Goal: Task Accomplishment & Management: Use online tool/utility

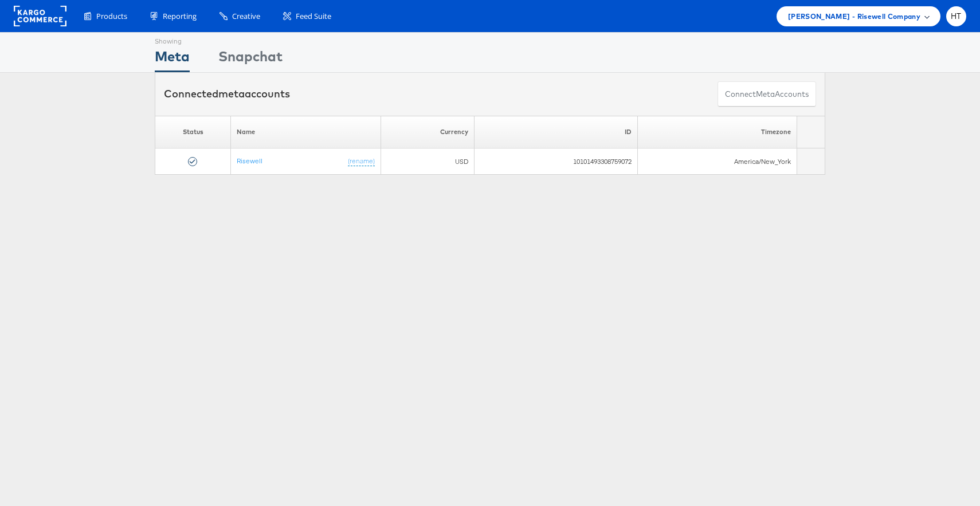
click at [881, 22] on div "Mason - Risewell Company" at bounding box center [859, 16] width 164 height 20
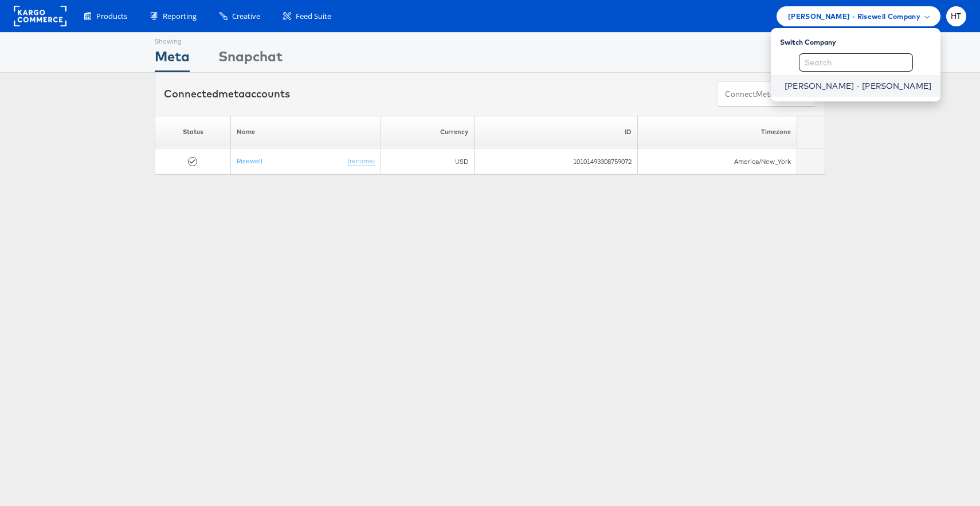
click at [862, 91] on link "[PERSON_NAME] - [PERSON_NAME]" at bounding box center [858, 85] width 147 height 11
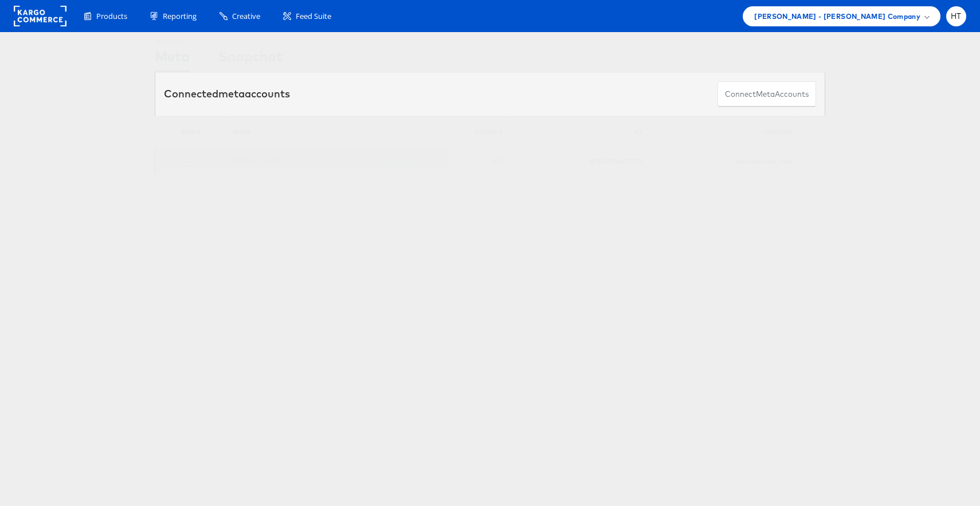
click at [254, 167] on td "Alexis Bittar (rename)" at bounding box center [323, 161] width 194 height 26
click at [254, 163] on link "[PERSON_NAME]" at bounding box center [258, 160] width 50 height 9
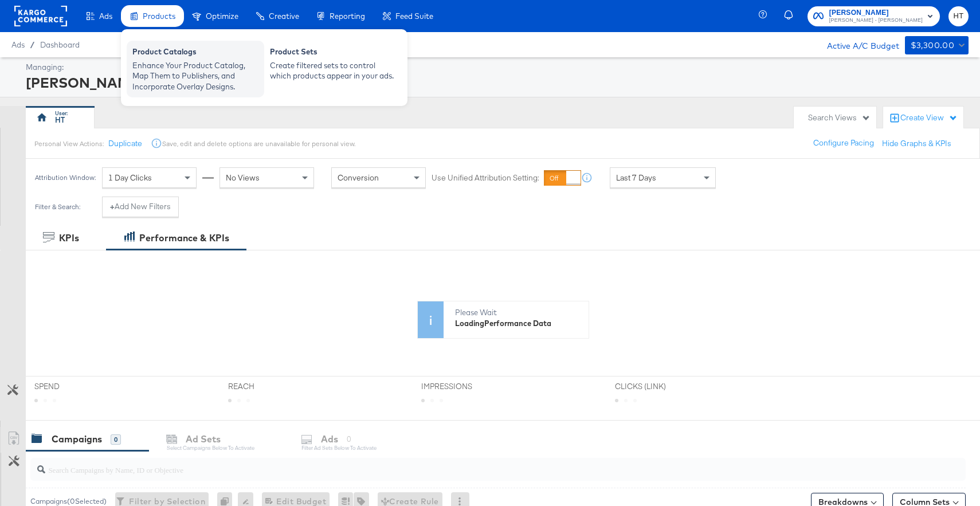
click at [159, 64] on div "Enhance Your Product Catalog, Map Them to Publishers, and Incorporate Overlay D…" at bounding box center [195, 76] width 126 height 32
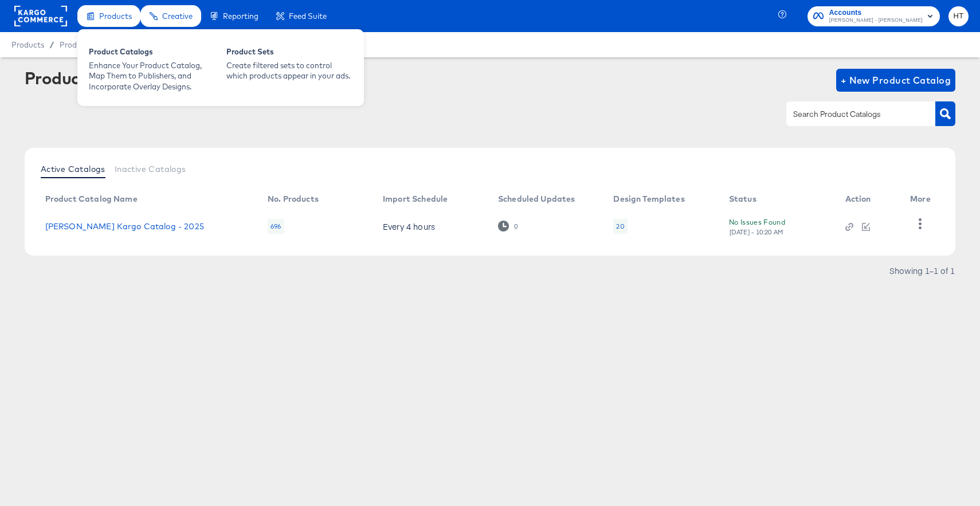
click at [110, 22] on div "Products" at bounding box center [108, 16] width 63 height 22
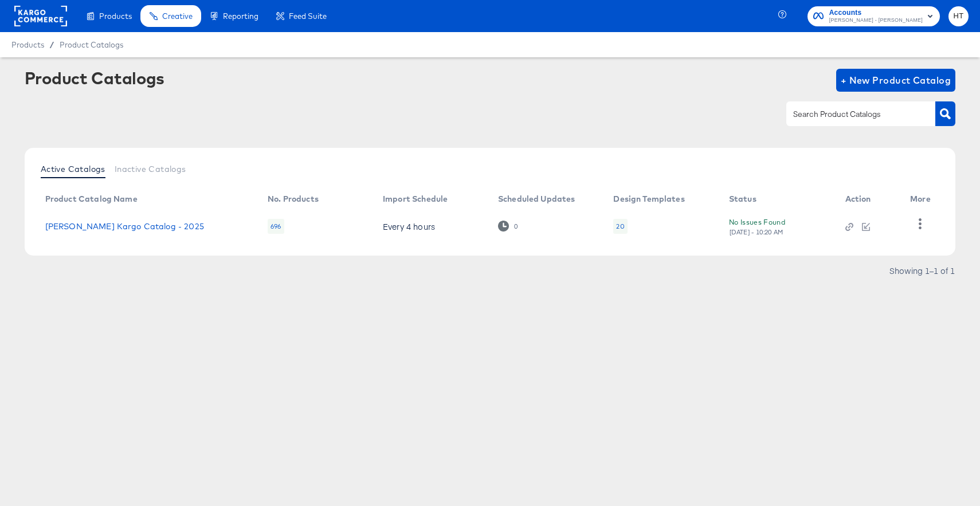
click at [32, 22] on rect at bounding box center [40, 16] width 53 height 21
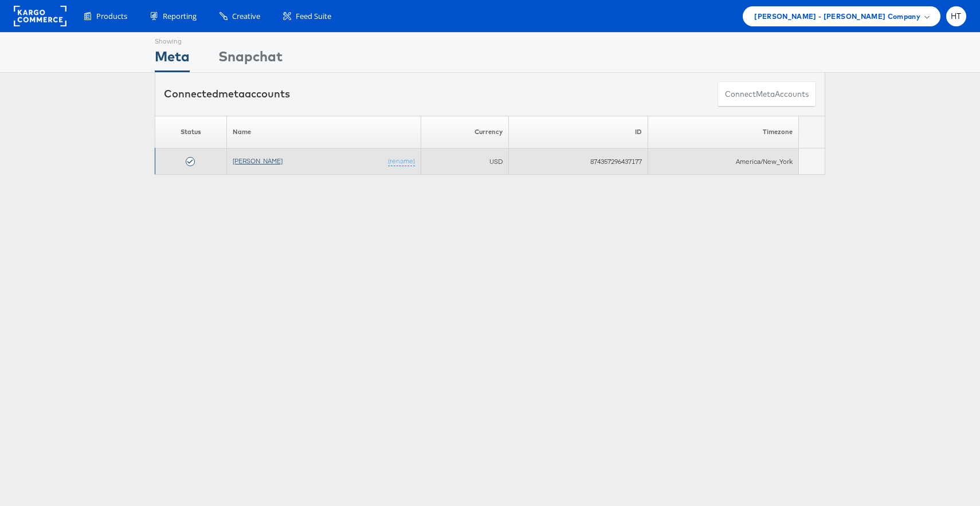
click at [259, 164] on link "[PERSON_NAME]" at bounding box center [258, 160] width 50 height 9
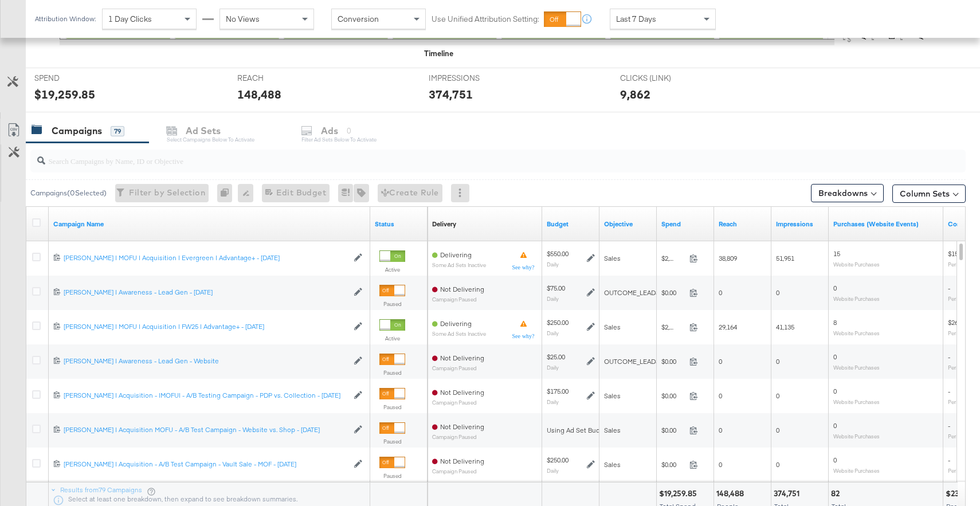
scroll to position [409, 0]
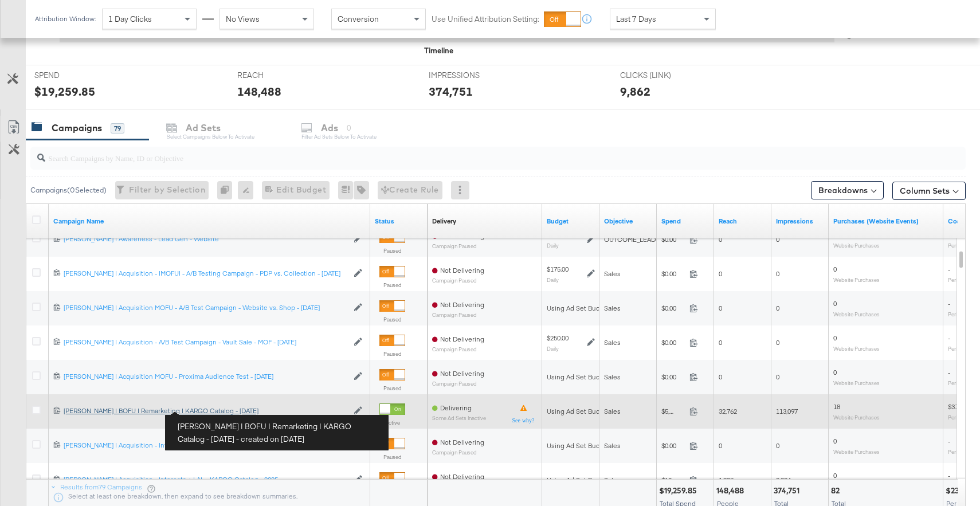
click at [208, 410] on div "[PERSON_NAME] | BOFU | Remarketing | KARGO Catalog - [DATE] [PERSON_NAME] | BOF…" at bounding box center [206, 410] width 284 height 9
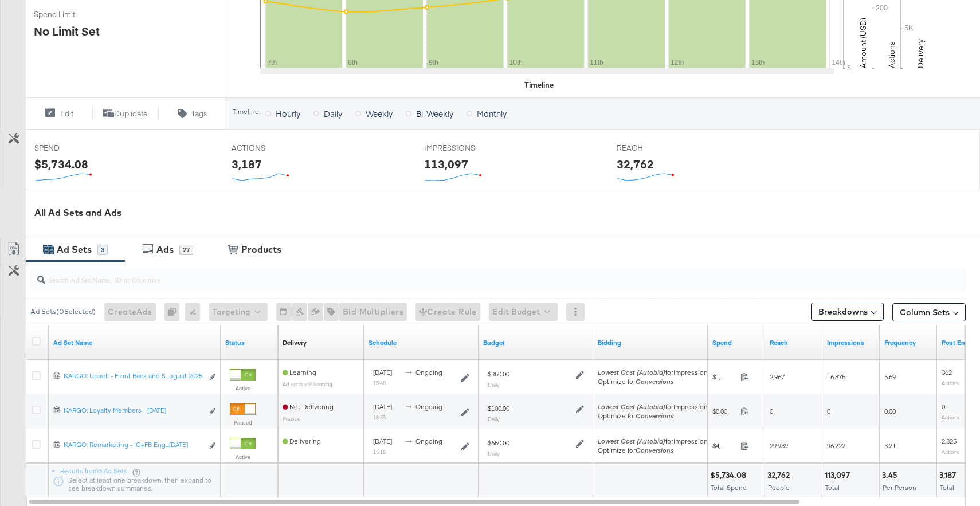
scroll to position [336, 0]
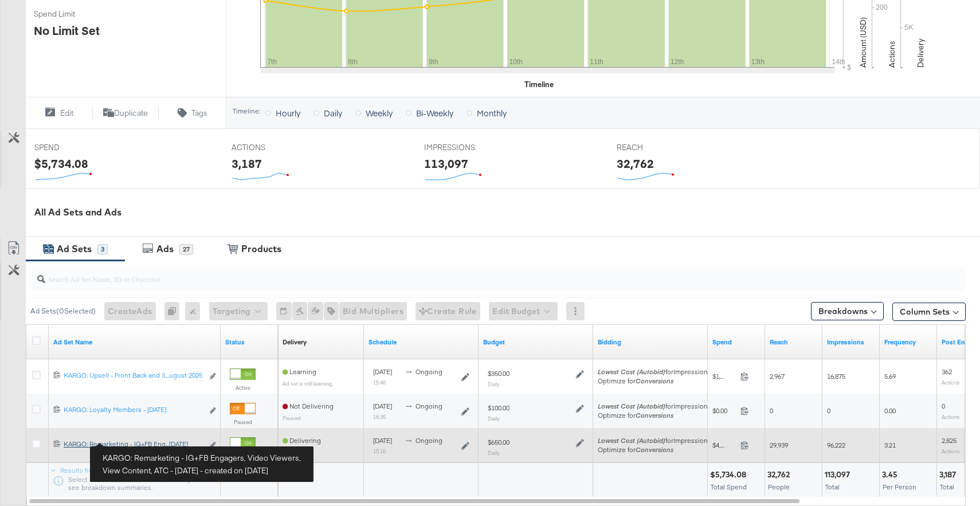
click at [154, 442] on div "KARGO: Remarketing - IG+FB Engagers, Video Viewers, View Content, ATC - [DATE] …" at bounding box center [133, 444] width 139 height 9
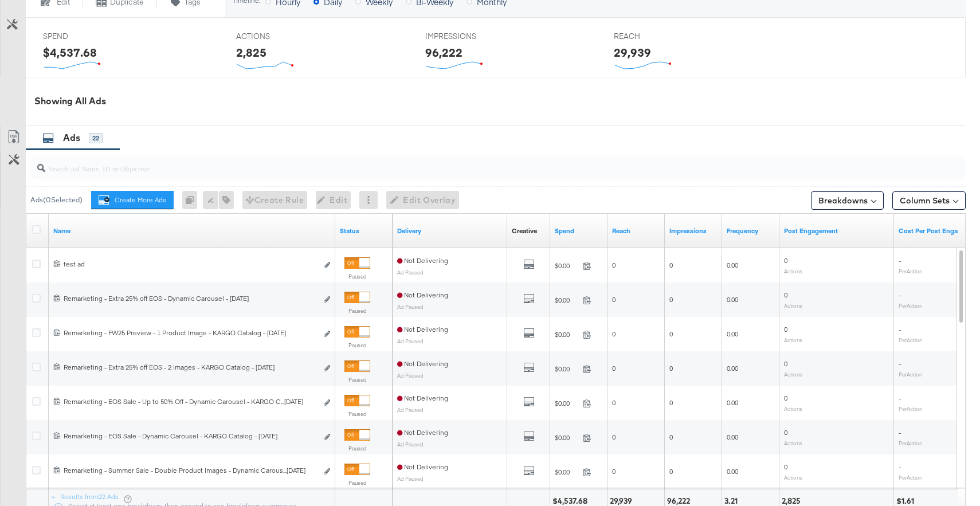
scroll to position [504, 0]
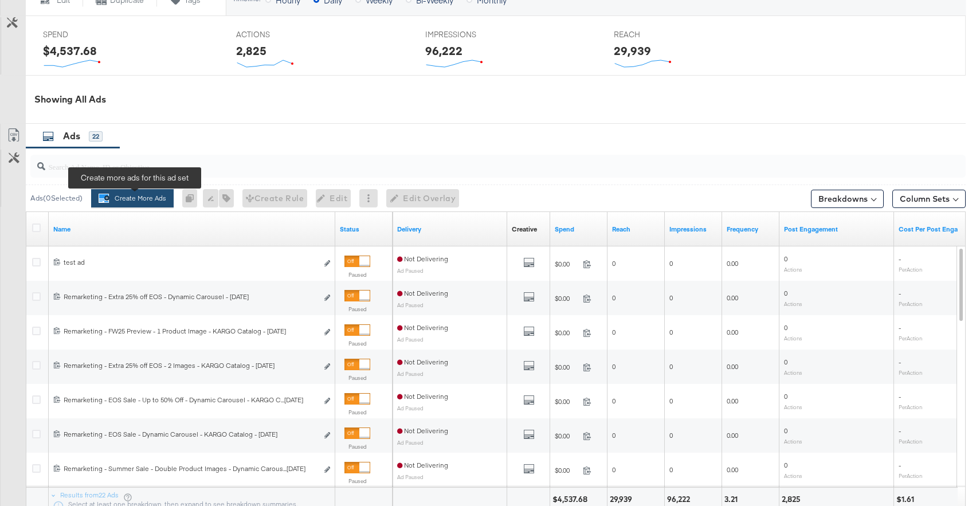
click at [130, 199] on button "Create More Ads Create more ads for this ad set" at bounding box center [132, 198] width 83 height 18
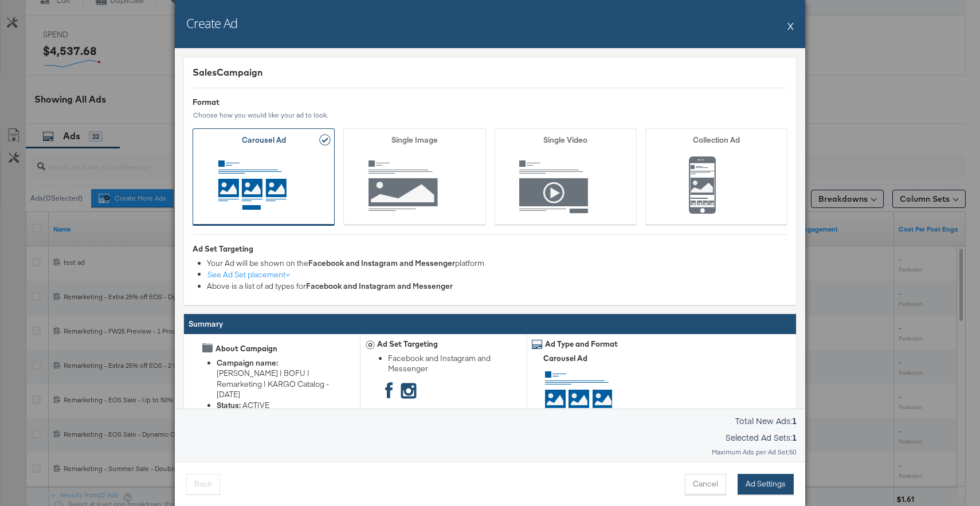
click at [770, 484] on button "Ad Settings" at bounding box center [766, 484] width 56 height 21
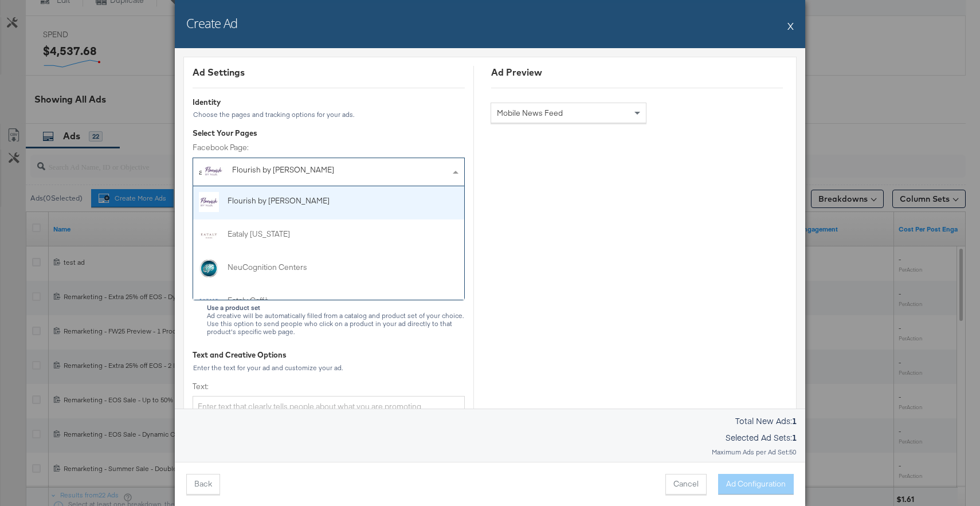
type input "ale"
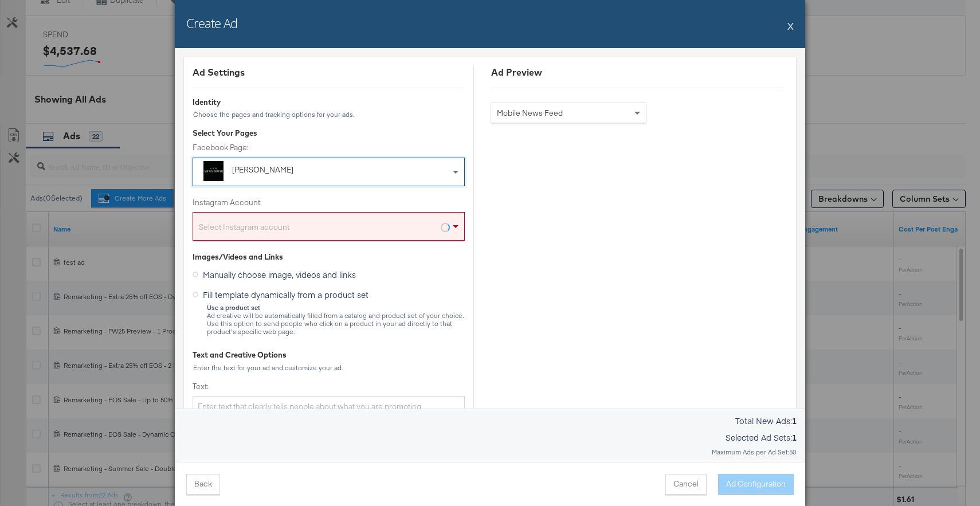
click at [312, 224] on div "Select Instagram account" at bounding box center [328, 228] width 271 height 23
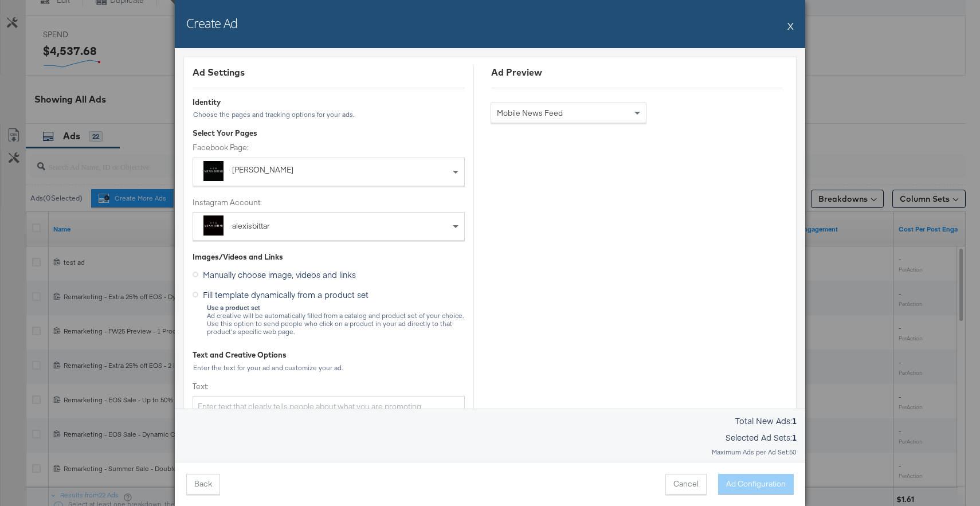
scroll to position [58, 0]
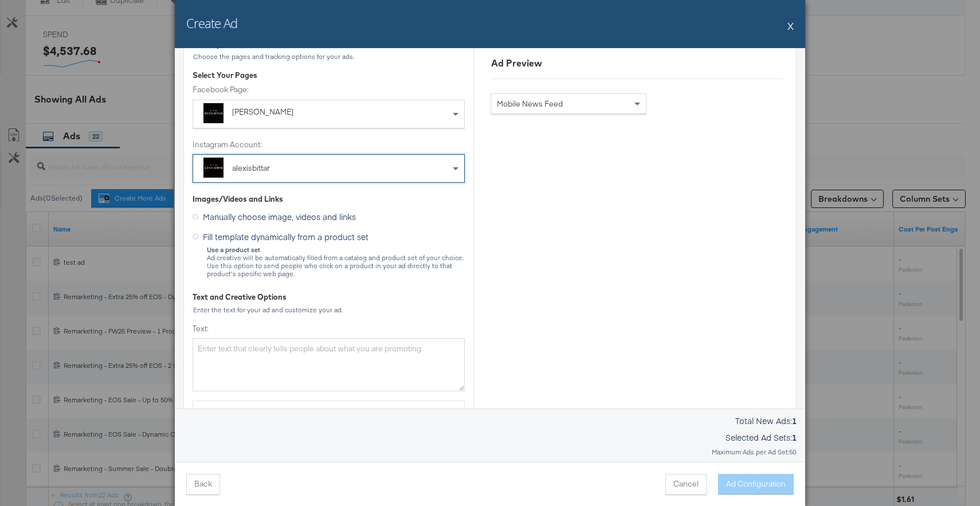
click at [197, 235] on icon at bounding box center [196, 237] width 6 height 6
click at [0, 0] on input "Fill template dynamically from a product set" at bounding box center [0, 0] width 0 height 0
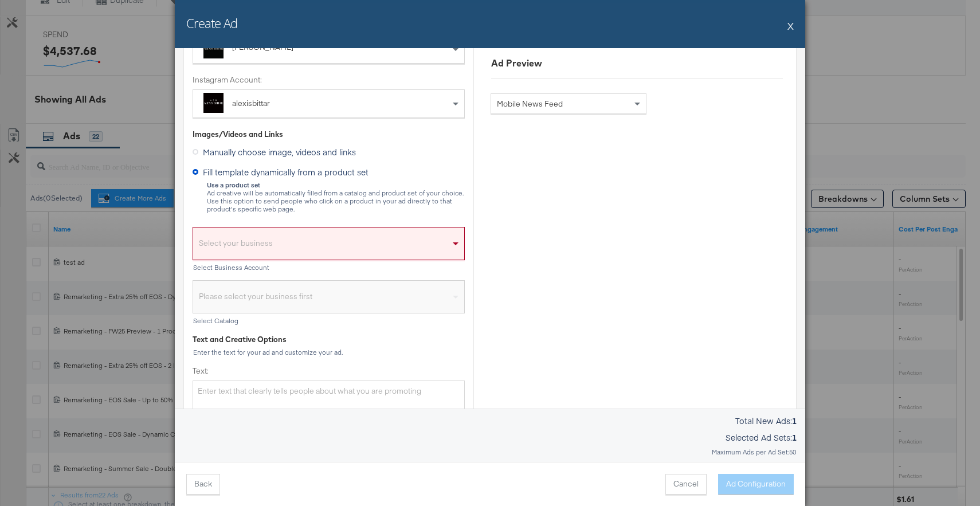
scroll to position [144, 0]
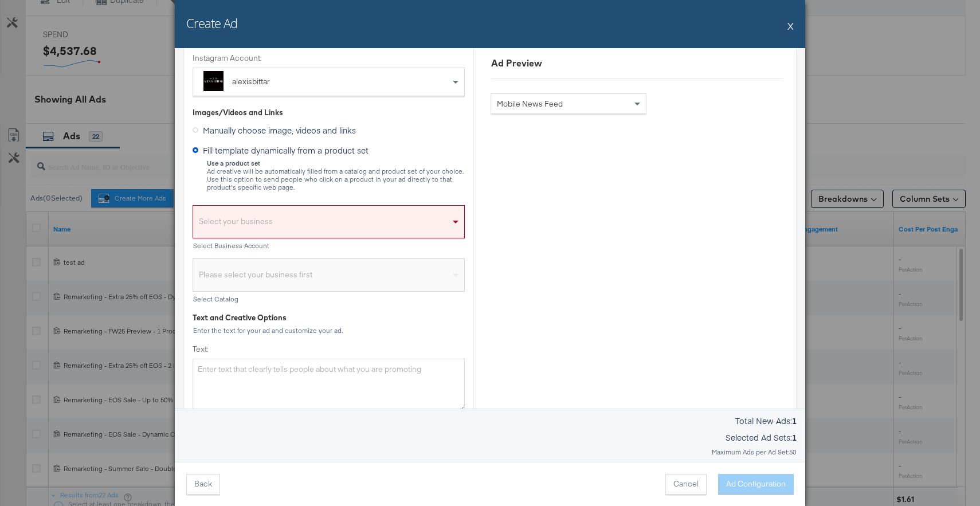
click at [279, 220] on div "Select your business" at bounding box center [328, 224] width 271 height 26
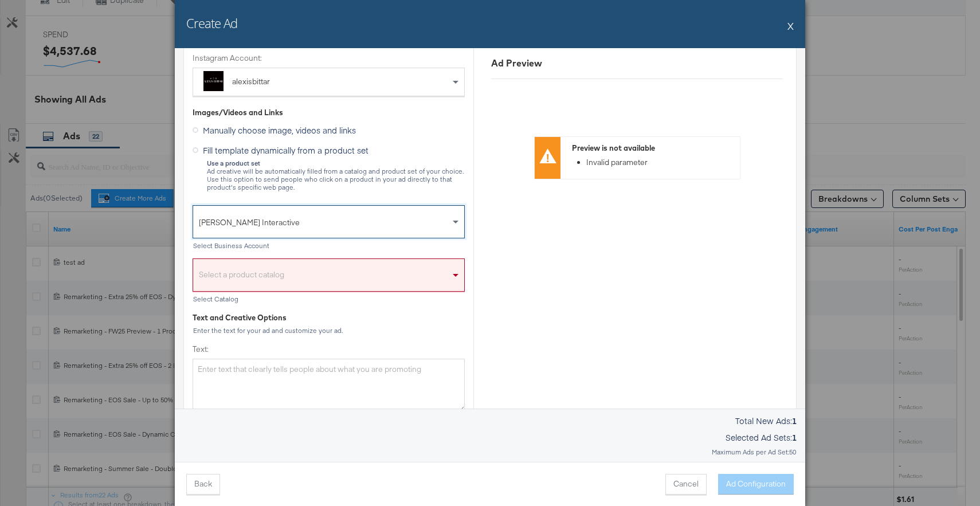
click at [276, 273] on div "Select a product catalog" at bounding box center [328, 278] width 271 height 26
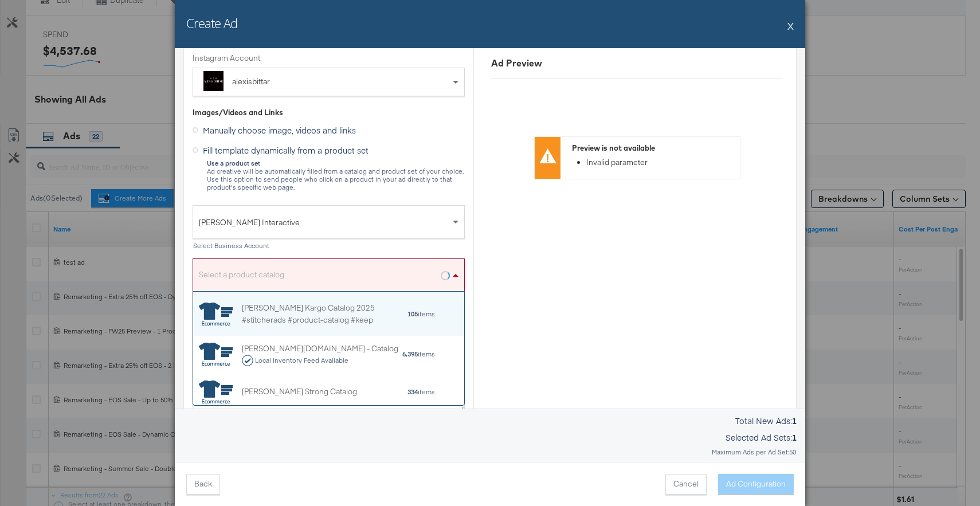
scroll to position [113, 271]
click at [289, 305] on div "[PERSON_NAME] Kargo Catalog 2025 #stitcherads #product-catalog #keep" at bounding box center [324, 313] width 165 height 24
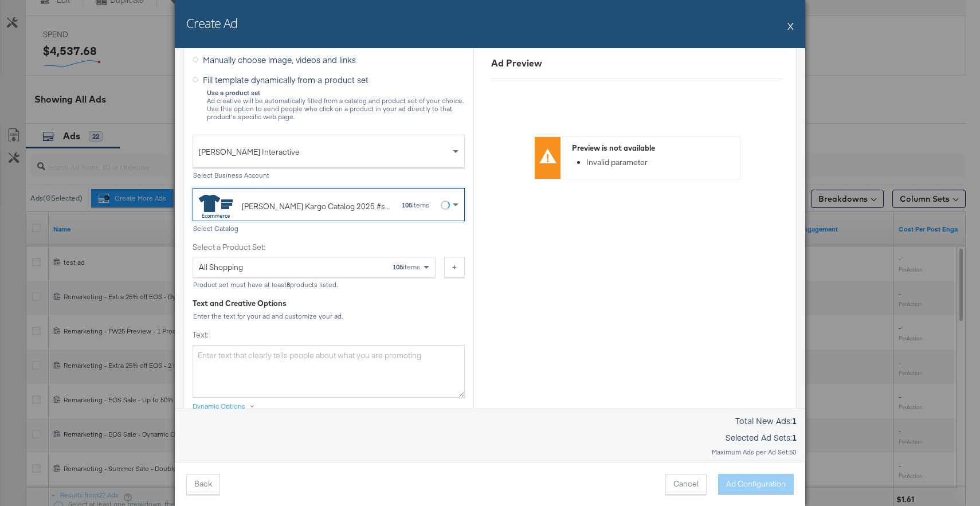
scroll to position [226, 0]
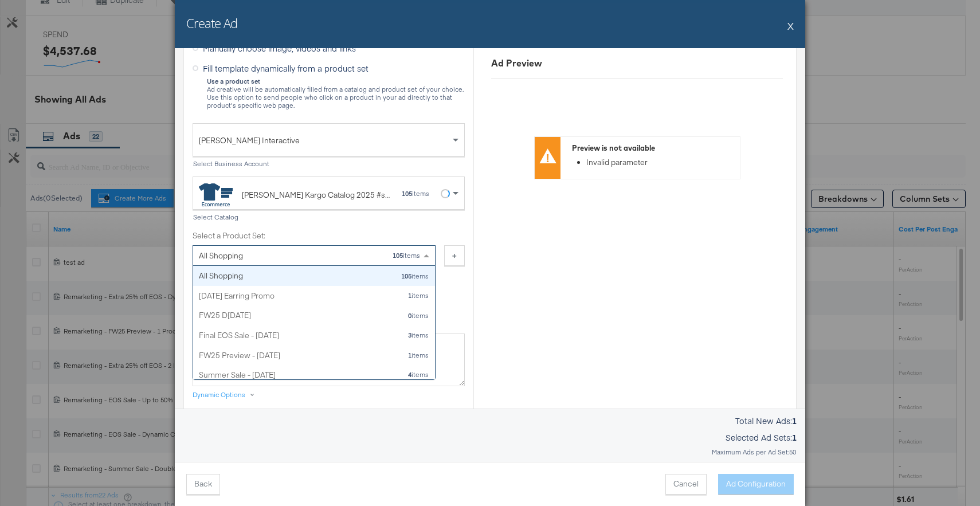
click at [349, 257] on div "All Shopping 105 items" at bounding box center [310, 255] width 222 height 19
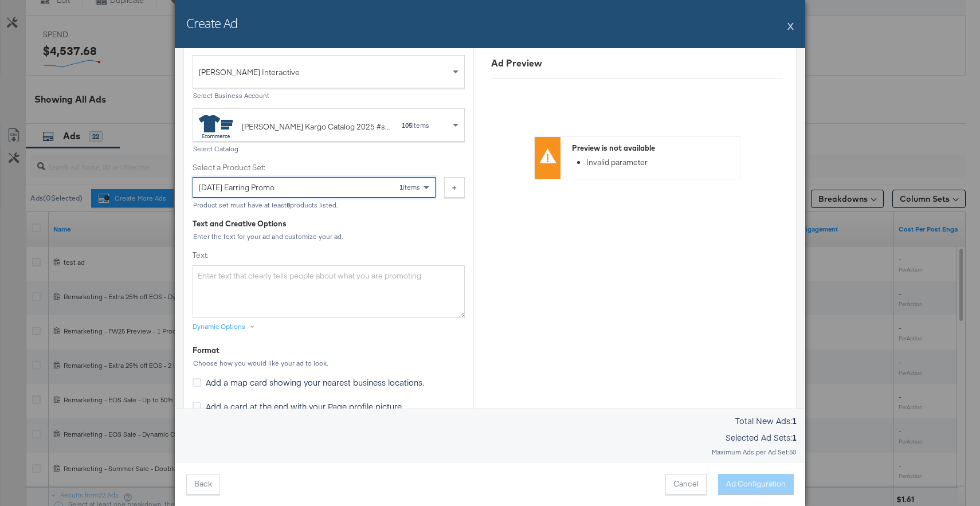
scroll to position [313, 0]
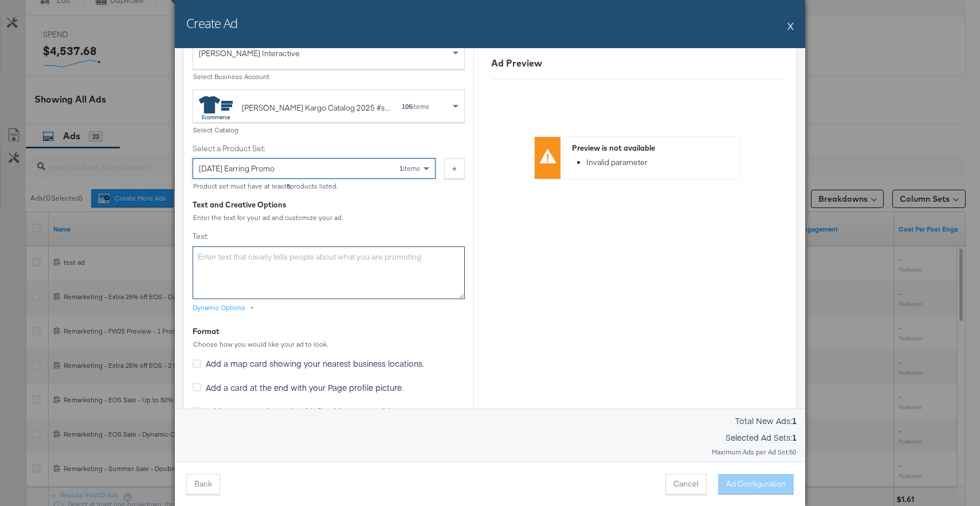
click at [351, 266] on textarea "Text:" at bounding box center [329, 272] width 272 height 53
click at [401, 273] on textarea "Text:" at bounding box center [329, 272] width 272 height 53
paste textarea "Enjoy 15% off this season's must-have Earrings with code WEEKEND15 at checkout.…"
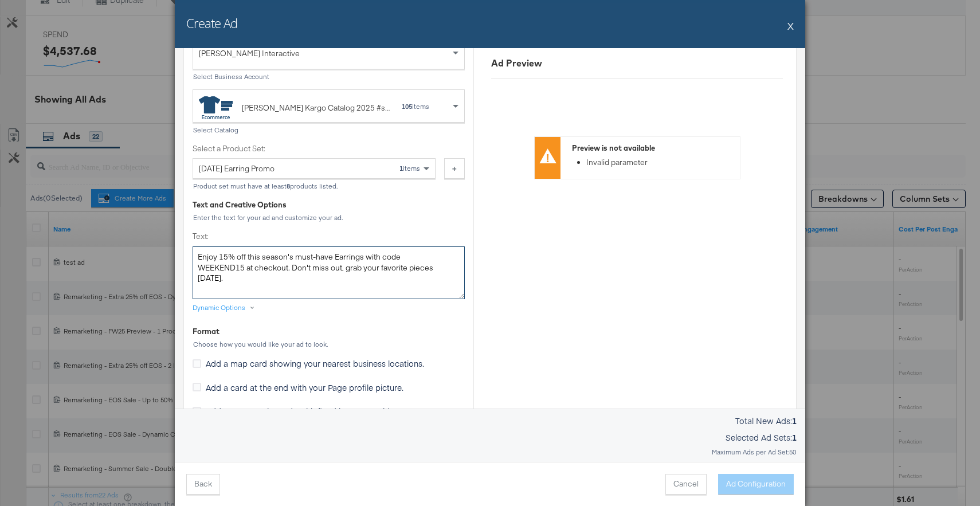
type textarea "Enjoy 15% off this season's must-have Earrings with code WEEKEND15 at checkout.…"
click at [524, 309] on div "Ad Preview Preview is not available Invalid parameter" at bounding box center [636, 415] width 327 height 1327
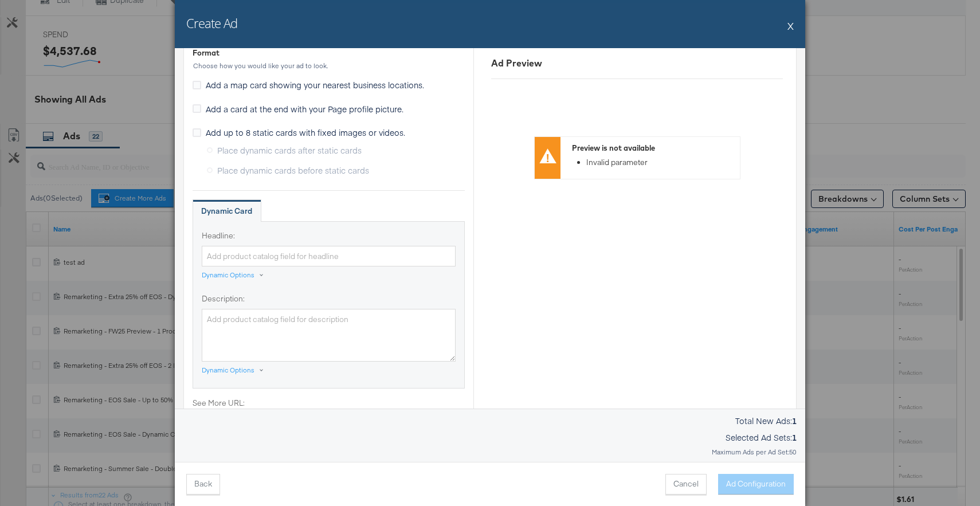
scroll to position [611, 0]
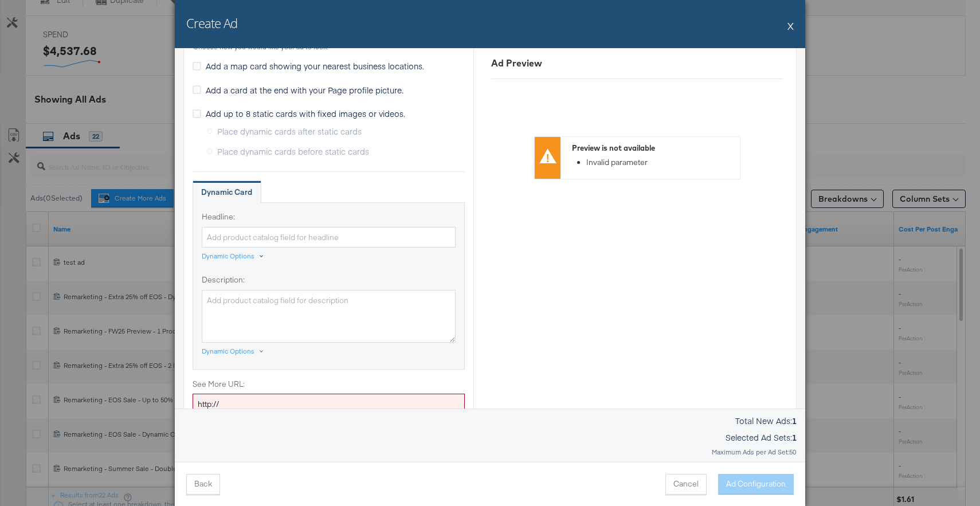
click at [231, 257] on div "Dynamic Options" at bounding box center [228, 256] width 53 height 9
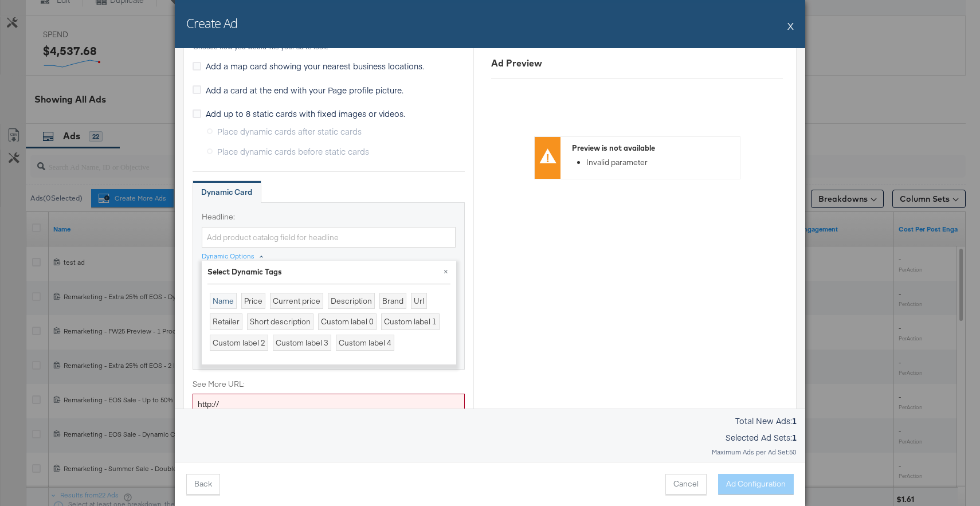
click at [225, 297] on div "Name" at bounding box center [223, 301] width 27 height 17
type input "{{[DOMAIN_NAME]}}"
click at [446, 268] on button "×" at bounding box center [446, 271] width 21 height 21
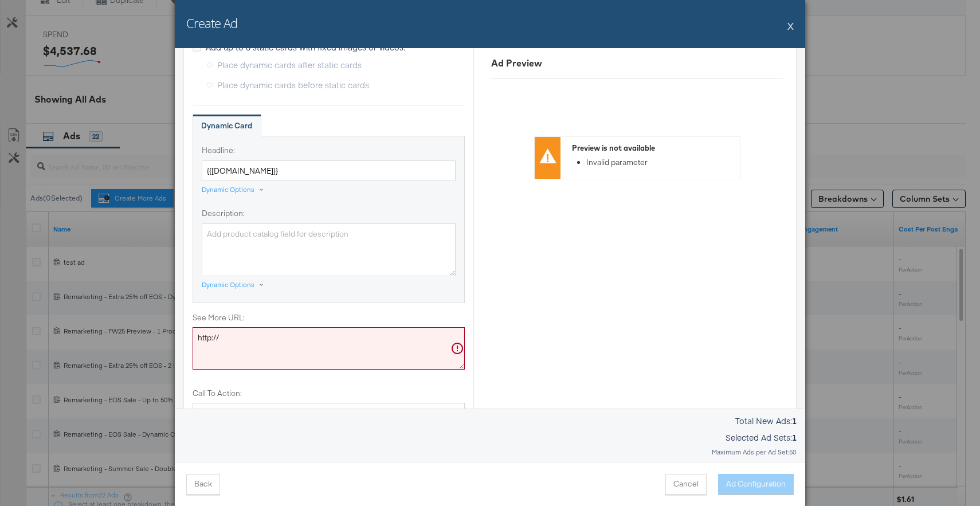
scroll to position [734, 0]
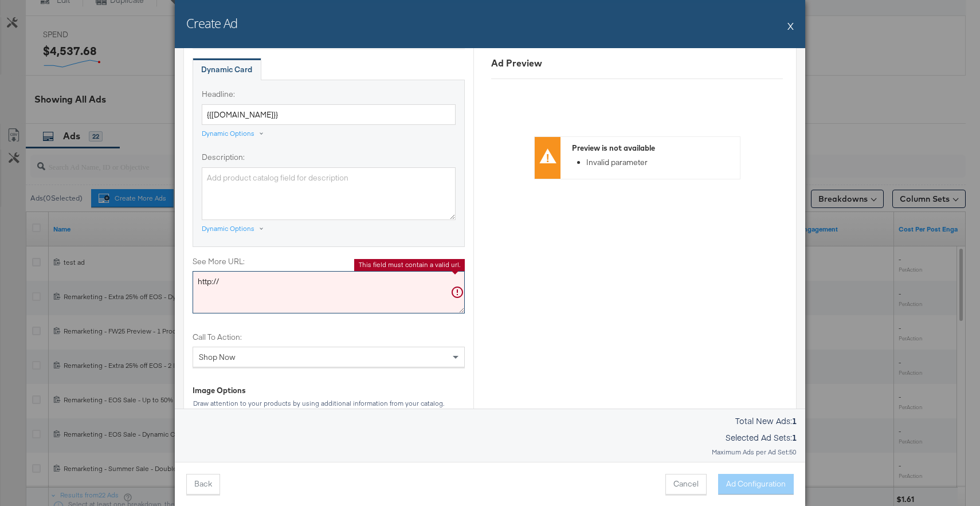
click at [349, 287] on textarea "http://" at bounding box center [329, 292] width 272 height 42
paste textarea "s://[DOMAIN_NAME][URL]"
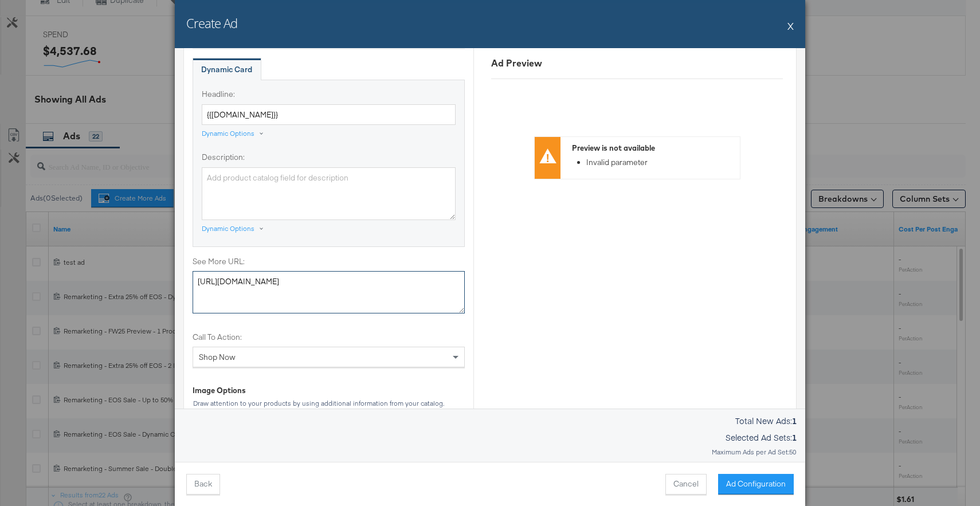
scroll to position [0, 0]
type textarea "[URL][DOMAIN_NAME]"
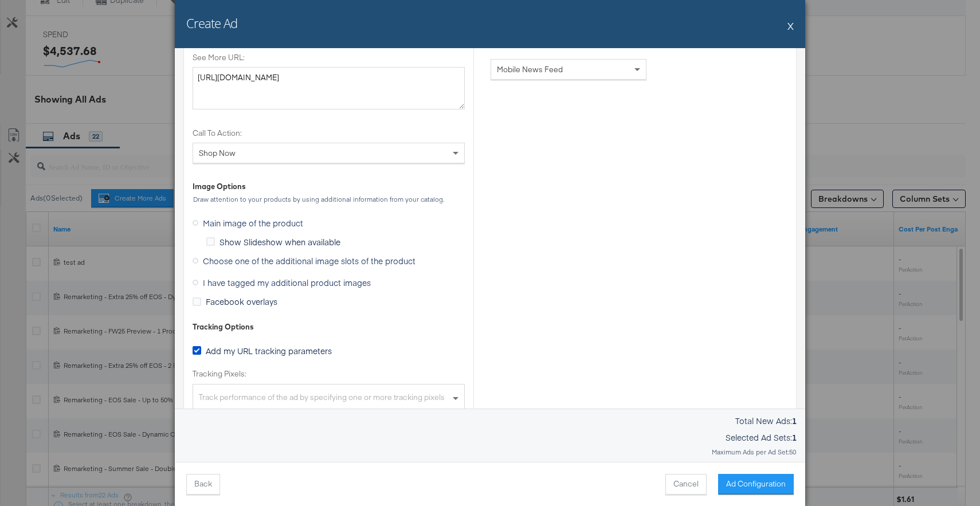
scroll to position [946, 0]
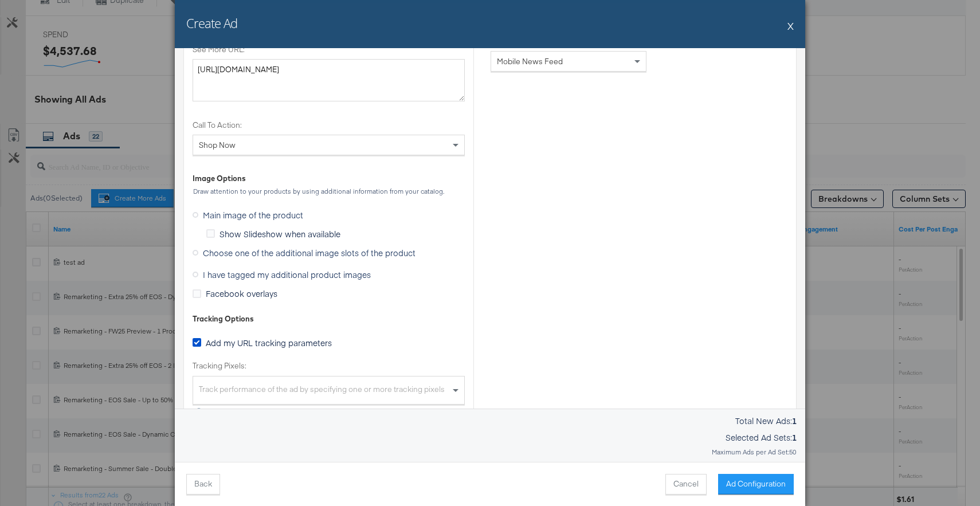
click at [201, 254] on label "Choose one of the additional image slots of the product" at bounding box center [307, 252] width 228 height 17
click at [0, 0] on input "Choose one of the additional image slots of the product" at bounding box center [0, 0] width 0 height 0
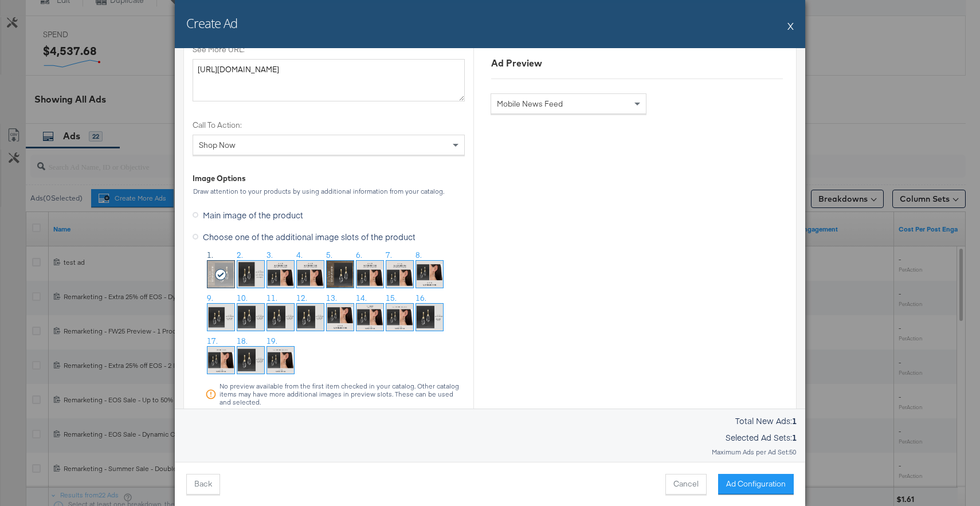
click at [409, 276] on img at bounding box center [399, 274] width 27 height 27
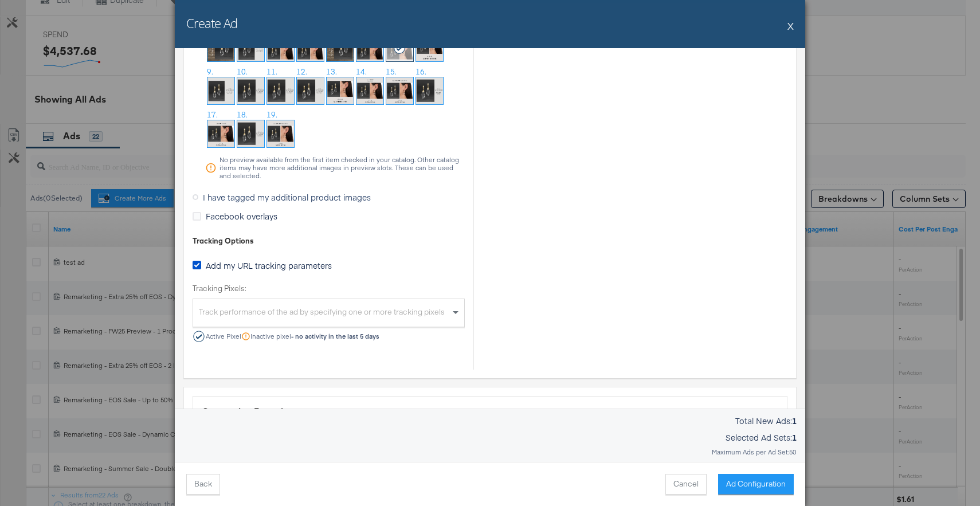
scroll to position [1181, 0]
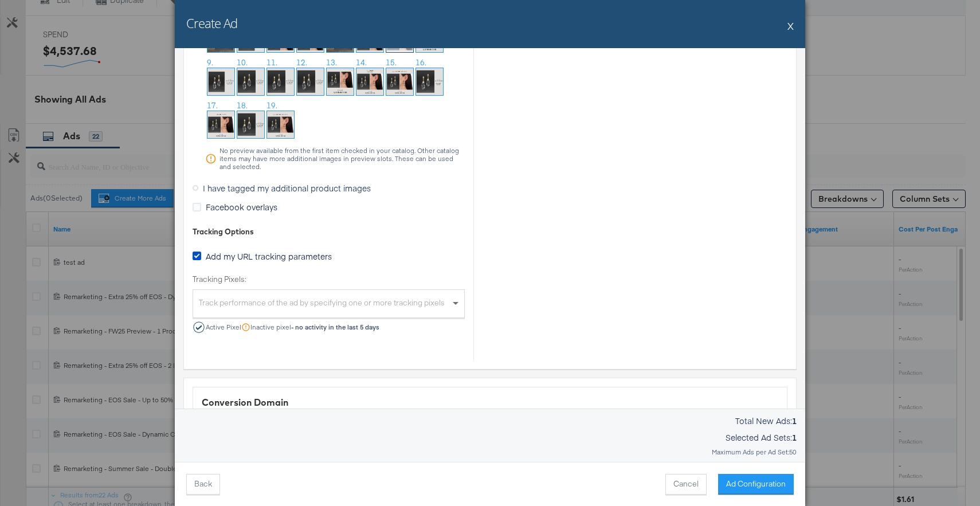
click at [369, 306] on div "Track performance of the ad by specifying one or more tracking pixels" at bounding box center [328, 305] width 271 height 25
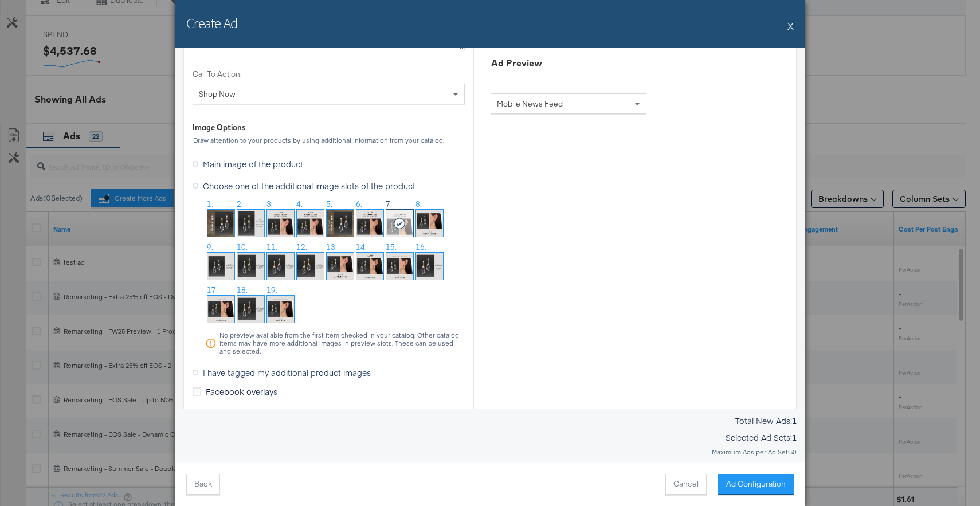
scroll to position [1002, 0]
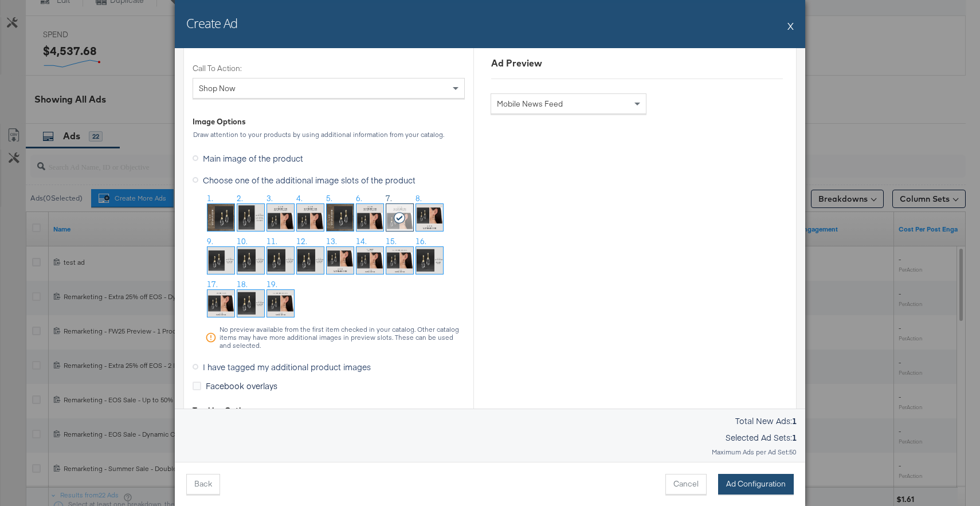
click at [767, 487] on button "Ad Configuration" at bounding box center [756, 484] width 76 height 21
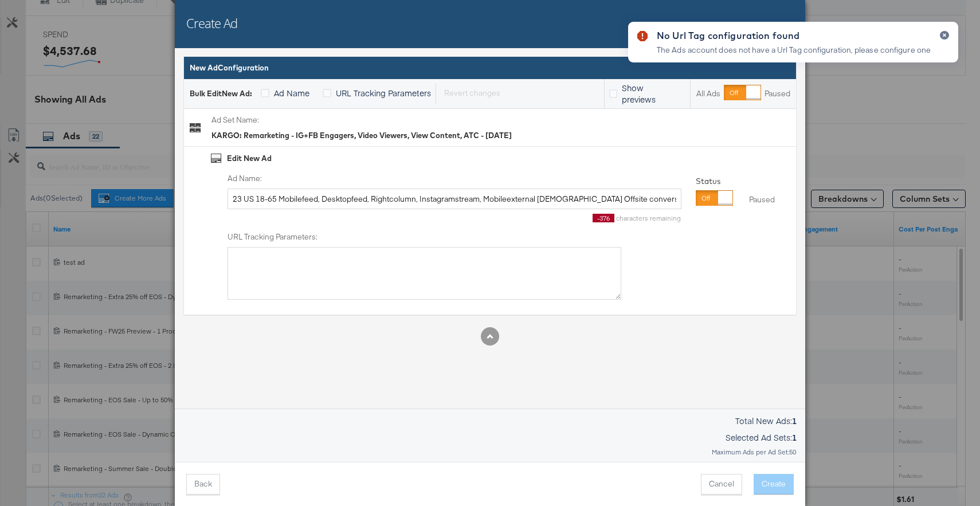
click at [508, 187] on div "Ad Name: 23 US 18-65 Mobilefeed, Desktopfeed, Rightcolumn, Instagramstream, Mob…" at bounding box center [455, 191] width 454 height 36
click at [508, 195] on input "23 US 18-65 Mobilefeed, Desktopfeed, Rightcolumn, Instagramstream, Mobileextern…" at bounding box center [455, 199] width 454 height 21
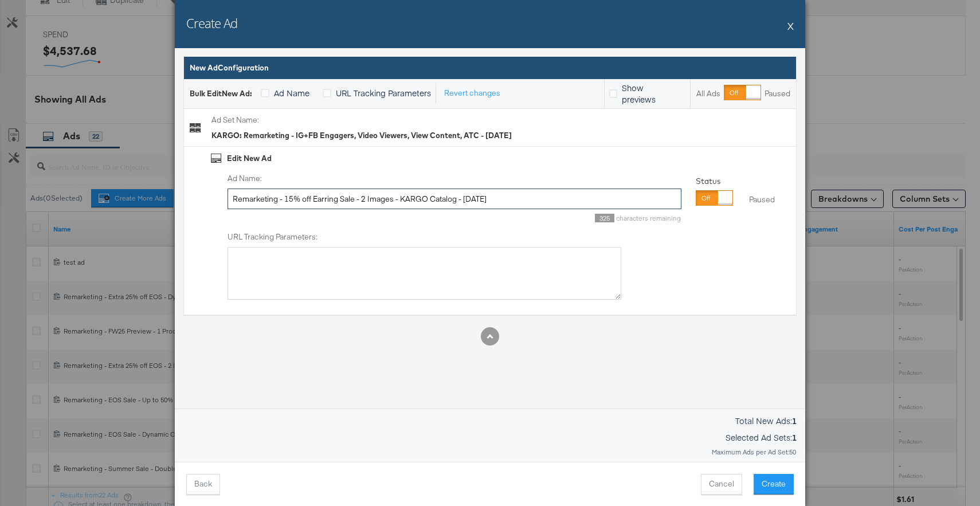
type input "Remarketing - 15% off Earring Sale - 2 Images - KARGO Catalog - [DATE]"
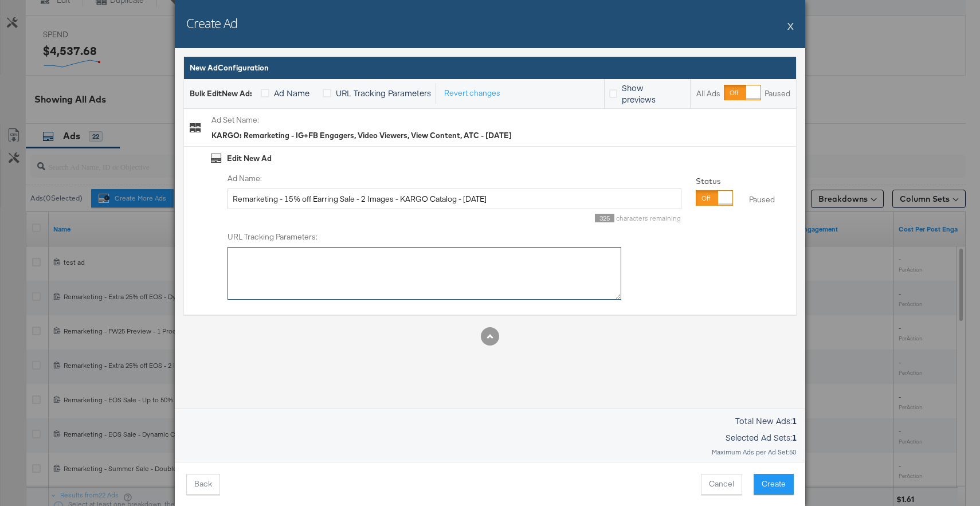
click at [538, 269] on textarea "URL Tracking Parameters:" at bounding box center [425, 273] width 394 height 53
click at [684, 308] on div "Edit New Ad Ad Name: Remarketing - 15% off Earring Sale - 2 Images - KARGO Cata…" at bounding box center [490, 231] width 612 height 168
click at [778, 493] on button "Create" at bounding box center [774, 484] width 40 height 21
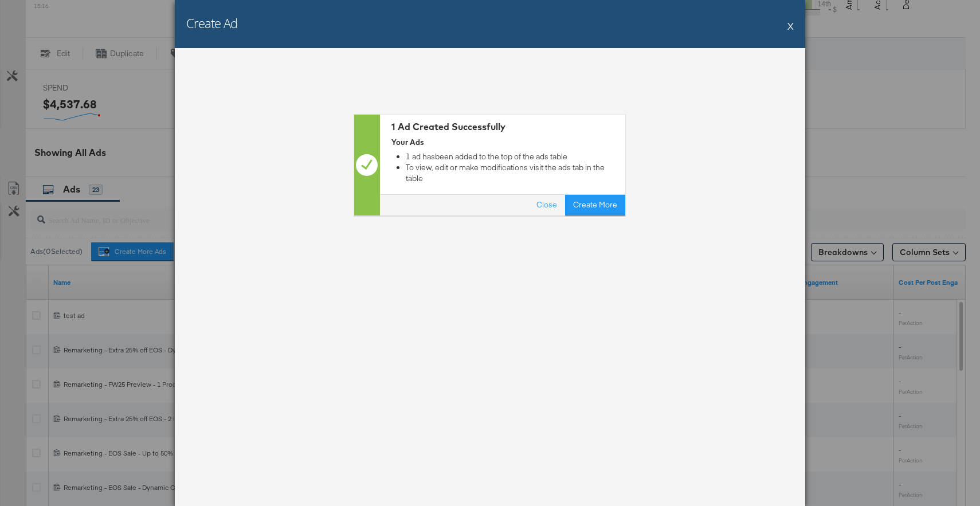
scroll to position [504, 0]
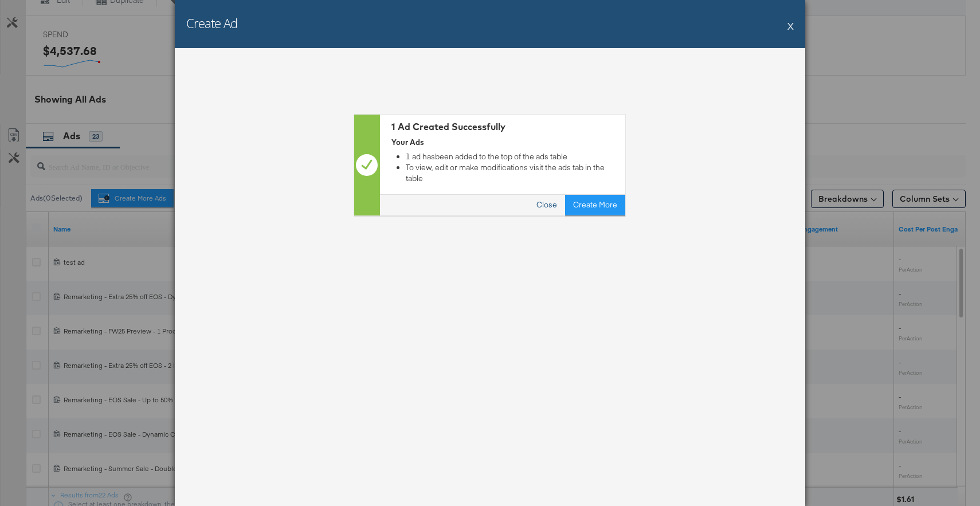
click at [551, 195] on button "Close" at bounding box center [547, 205] width 37 height 21
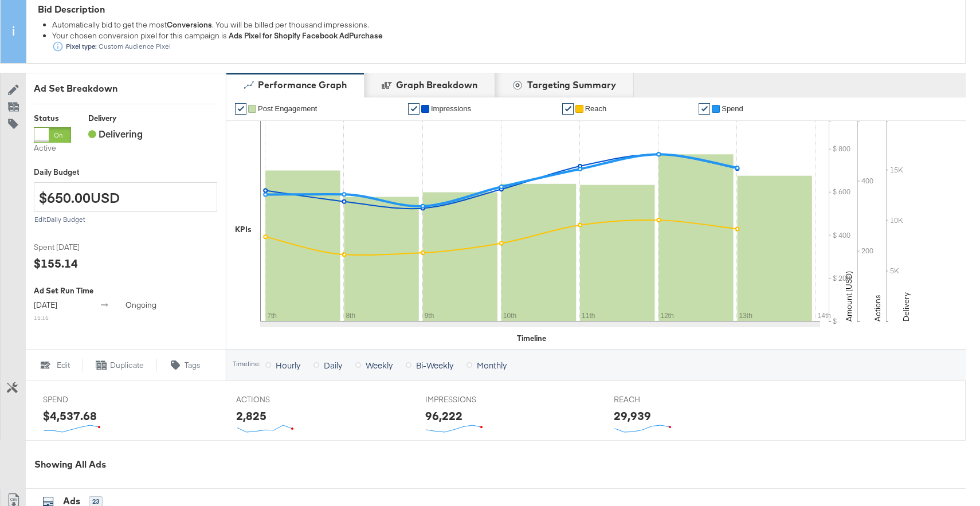
scroll to position [0, 0]
